Goal: Task Accomplishment & Management: Complete application form

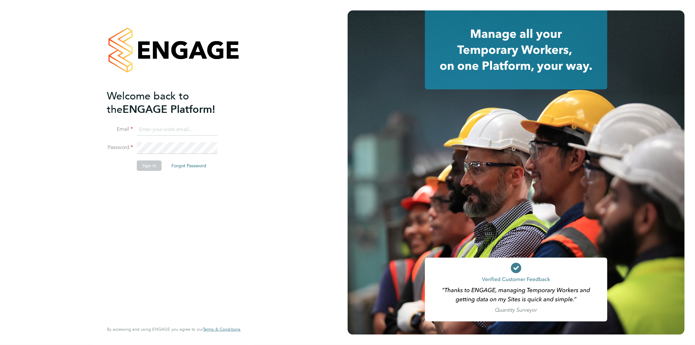
type input "[EMAIL_ADDRESS][PERSON_NAME][DOMAIN_NAME]"
click at [130, 148] on li "Password" at bounding box center [170, 151] width 127 height 18
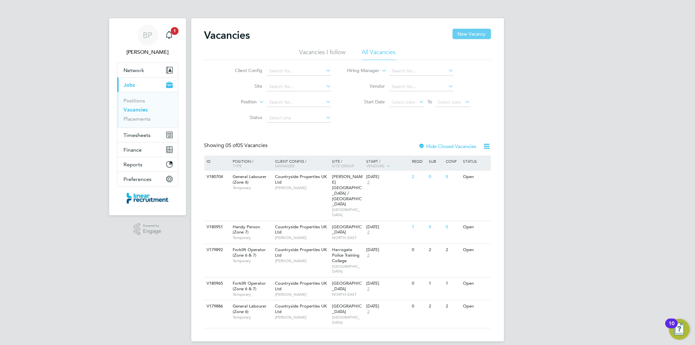
click at [469, 32] on button "New Vacancy" at bounding box center [471, 34] width 38 height 10
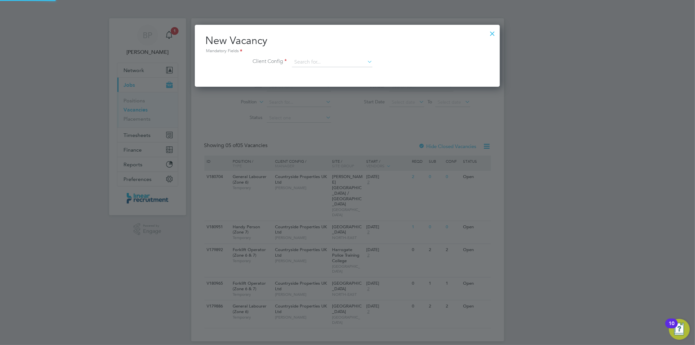
scroll to position [61, 305]
click at [492, 31] on div at bounding box center [492, 32] width 12 height 12
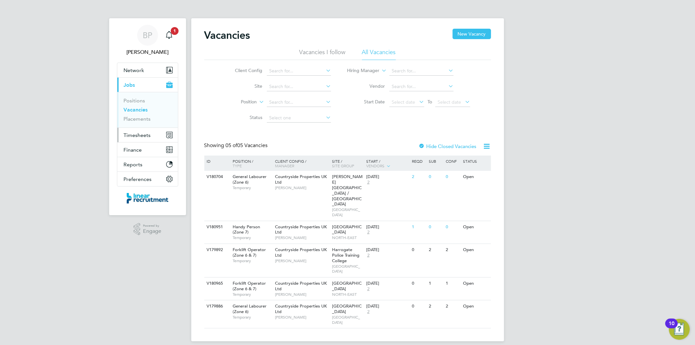
click at [139, 131] on button "Timesheets" at bounding box center [147, 135] width 61 height 14
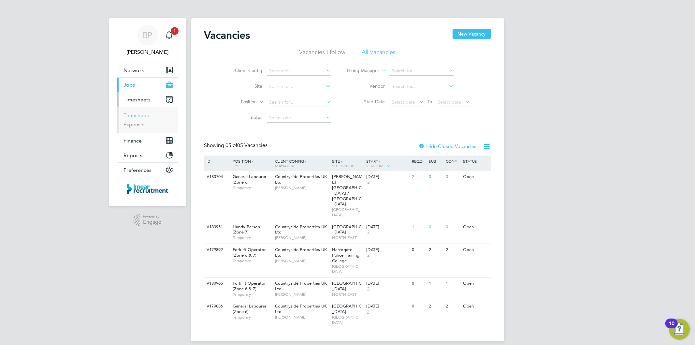
click at [148, 116] on link "Timesheets" at bounding box center [137, 115] width 27 height 6
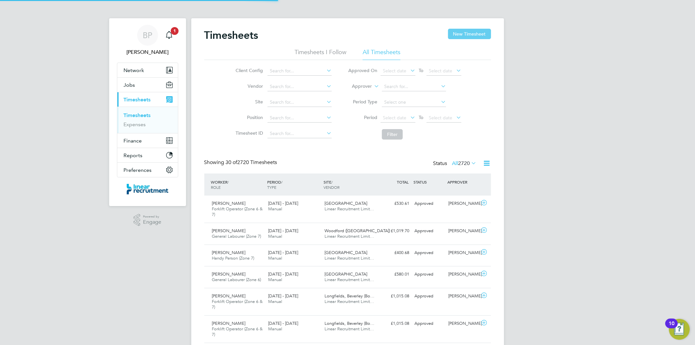
click at [473, 34] on button "New Timesheet" at bounding box center [469, 34] width 43 height 10
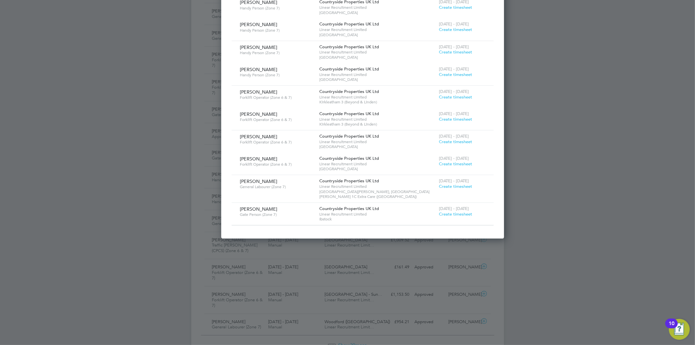
click at [439, 211] on span "Create timesheet" at bounding box center [455, 214] width 33 height 6
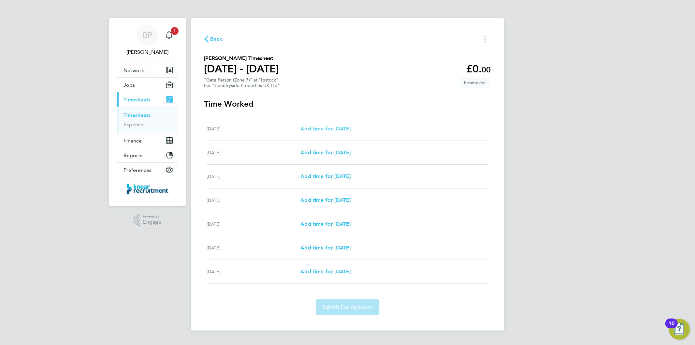
click at [350, 127] on span "Add time for Mon 15 Sep" at bounding box center [325, 128] width 50 height 6
select select "30"
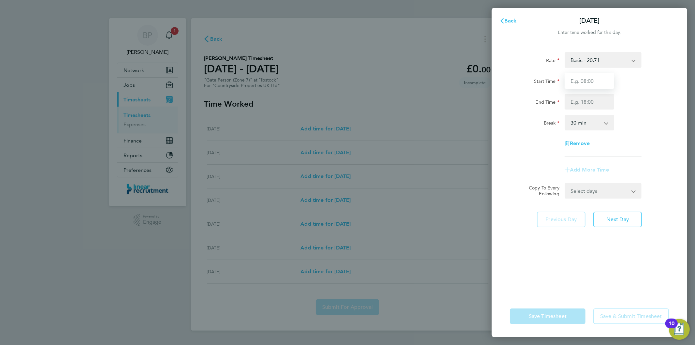
click at [584, 86] on input "Start Time" at bounding box center [589, 81] width 50 height 16
type input "07:30"
drag, startPoint x: 582, startPoint y: 98, endPoint x: 586, endPoint y: 108, distance: 10.2
click at [582, 98] on input "End Time" at bounding box center [589, 102] width 50 height 16
type input "16:30"
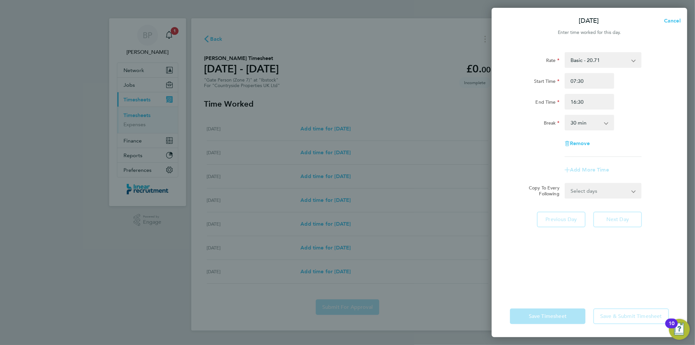
click at [619, 189] on form "Rate Basic - 20.71 Start Time 07:30 End Time 16:30 Break 0 min 15 min 30 min 45…" at bounding box center [589, 125] width 159 height 146
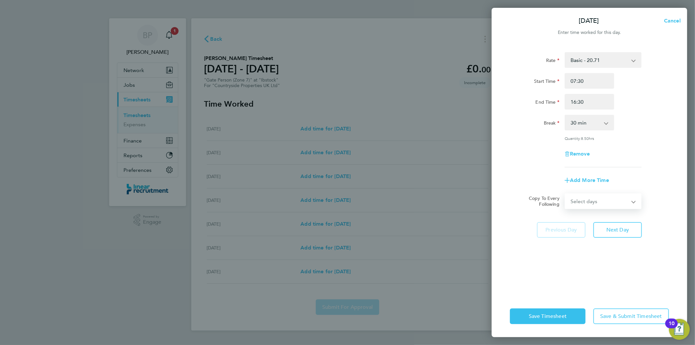
select select "WEEKDAY"
click at [565, 194] on select "Select days Day Weekday (Mon-Fri) Weekend (Sat-Sun) Tuesday Wednesday Thursday …" at bounding box center [599, 201] width 68 height 14
select select "2025-09-21"
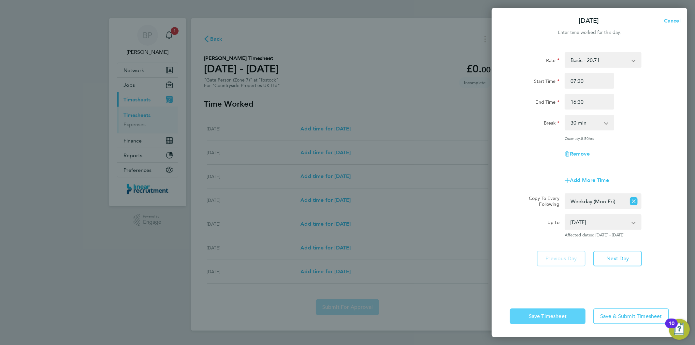
click at [552, 316] on span "Save Timesheet" at bounding box center [548, 316] width 38 height 7
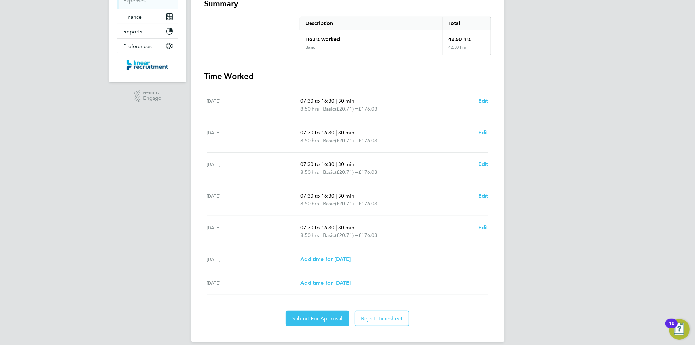
scroll to position [130, 0]
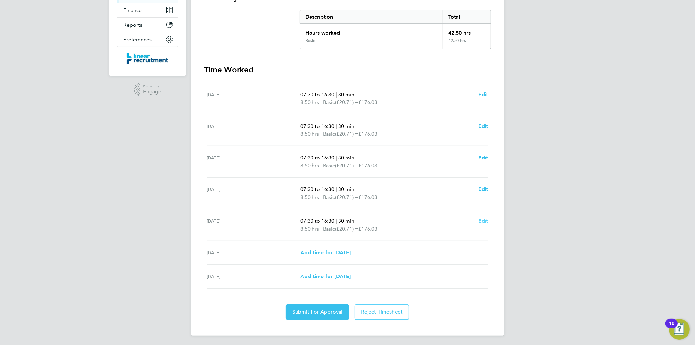
click at [482, 220] on span "Edit" at bounding box center [483, 221] width 10 height 6
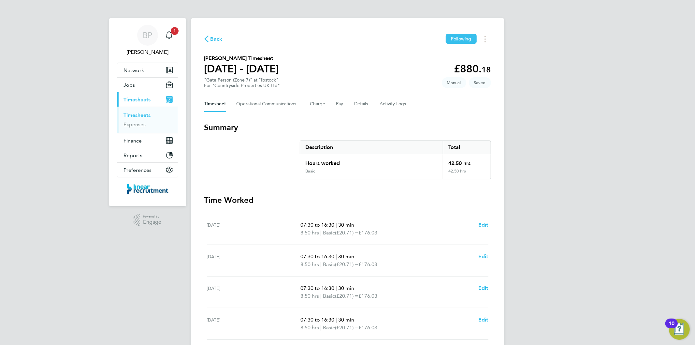
select select "30"
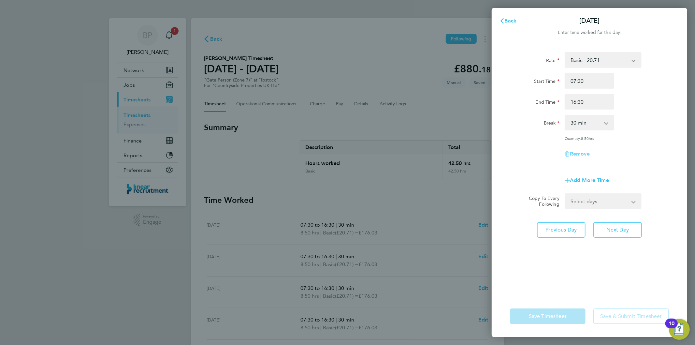
click at [583, 152] on span "Remove" at bounding box center [580, 153] width 20 height 6
select select "null"
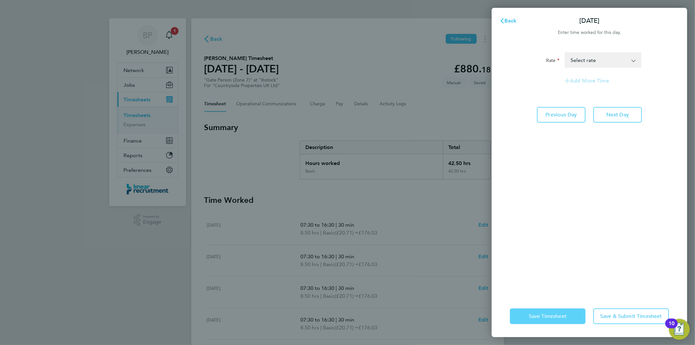
click at [545, 318] on span "Save Timesheet" at bounding box center [548, 316] width 38 height 7
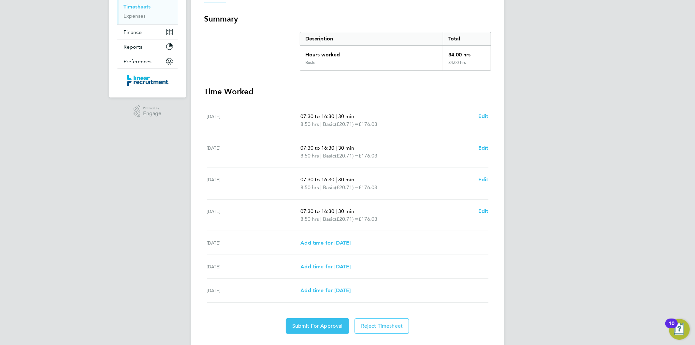
scroll to position [122, 0]
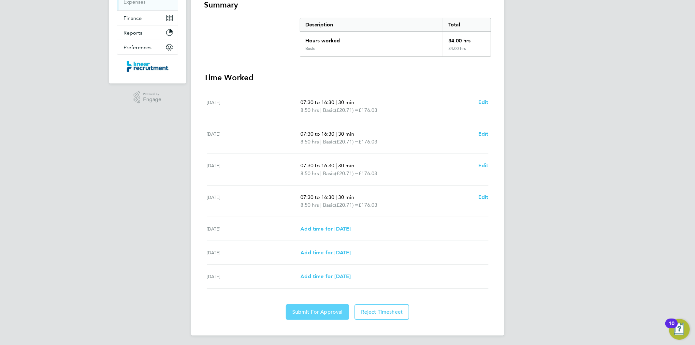
click at [328, 308] on span "Submit For Approval" at bounding box center [317, 311] width 50 height 7
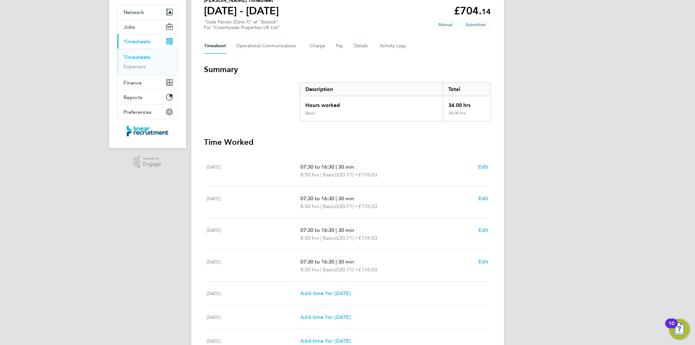
scroll to position [0, 0]
